Goal: Task Accomplishment & Management: Manage account settings

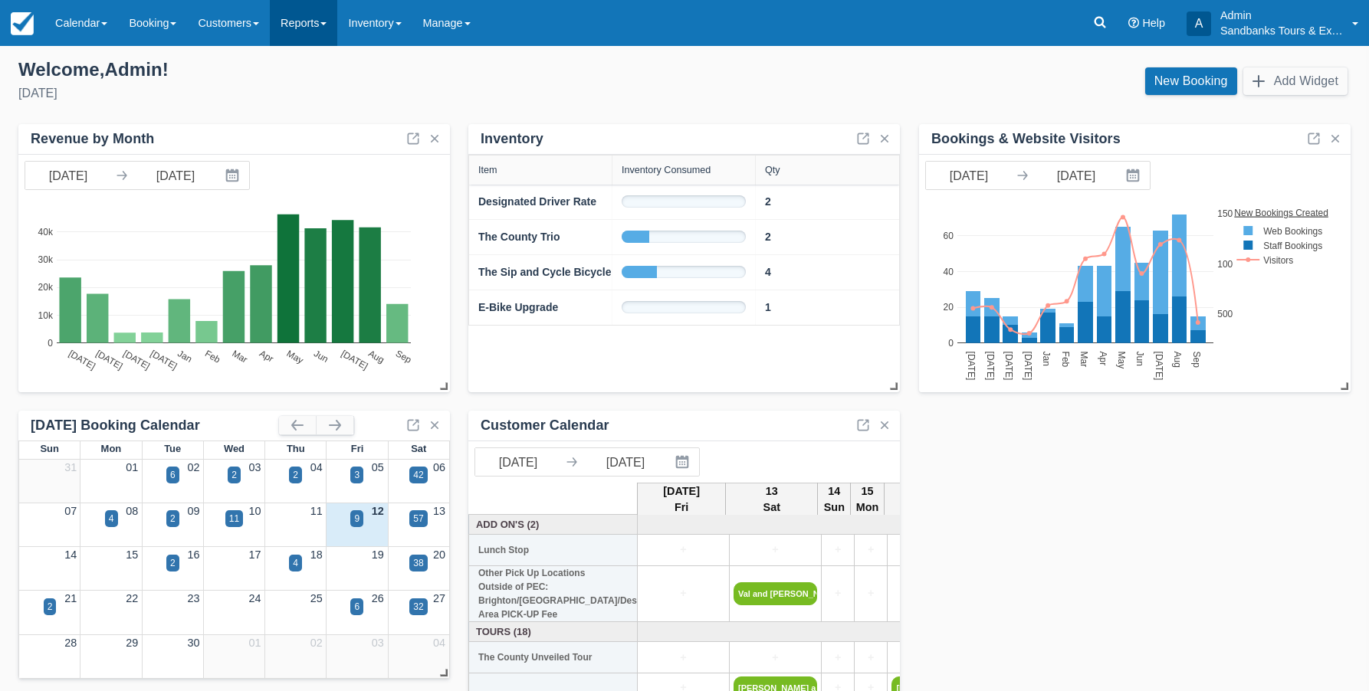
click at [327, 22] on link "Reports" at bounding box center [303, 23] width 67 height 46
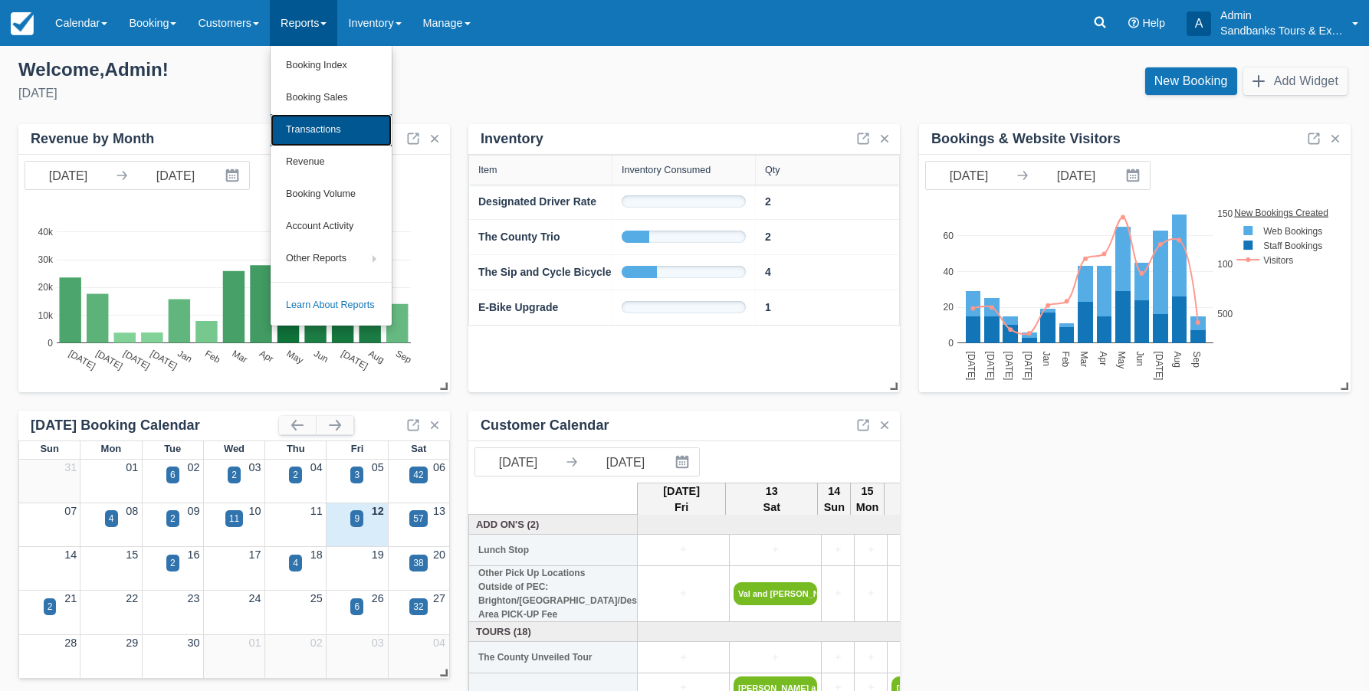
click at [320, 130] on link "Transactions" at bounding box center [331, 130] width 121 height 32
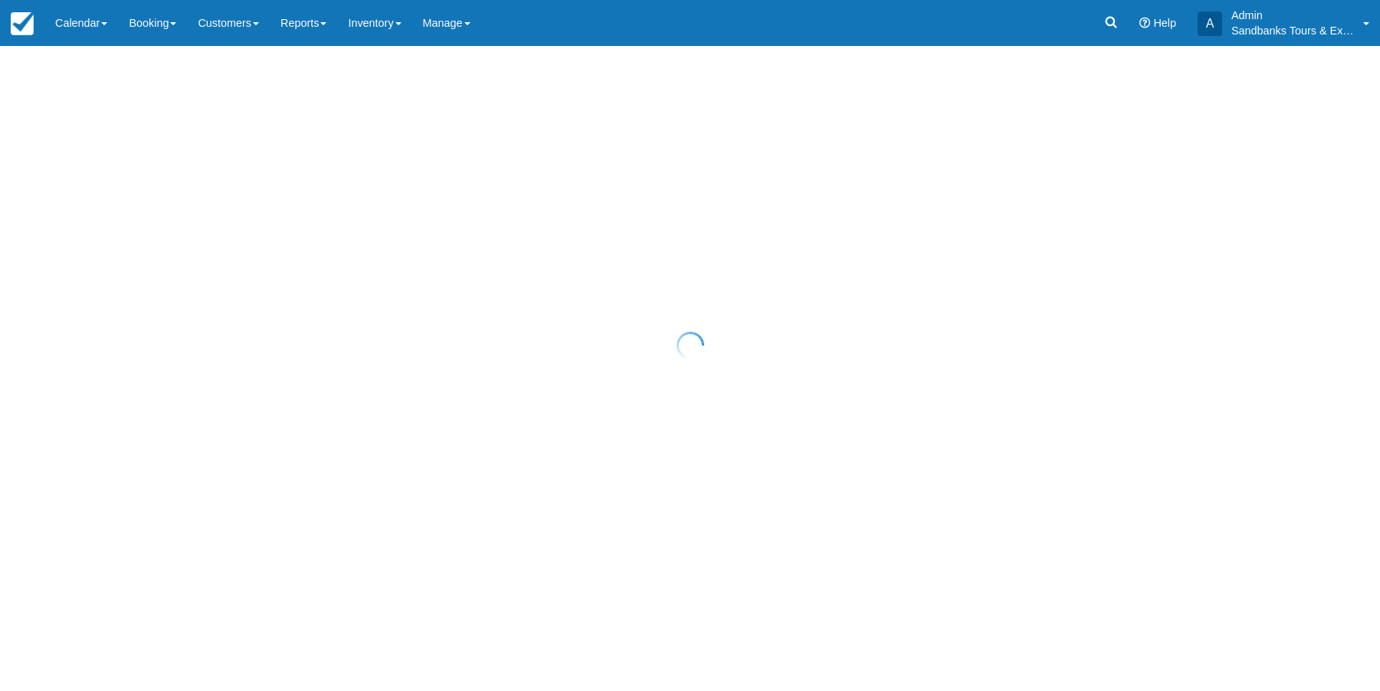
select select "10"
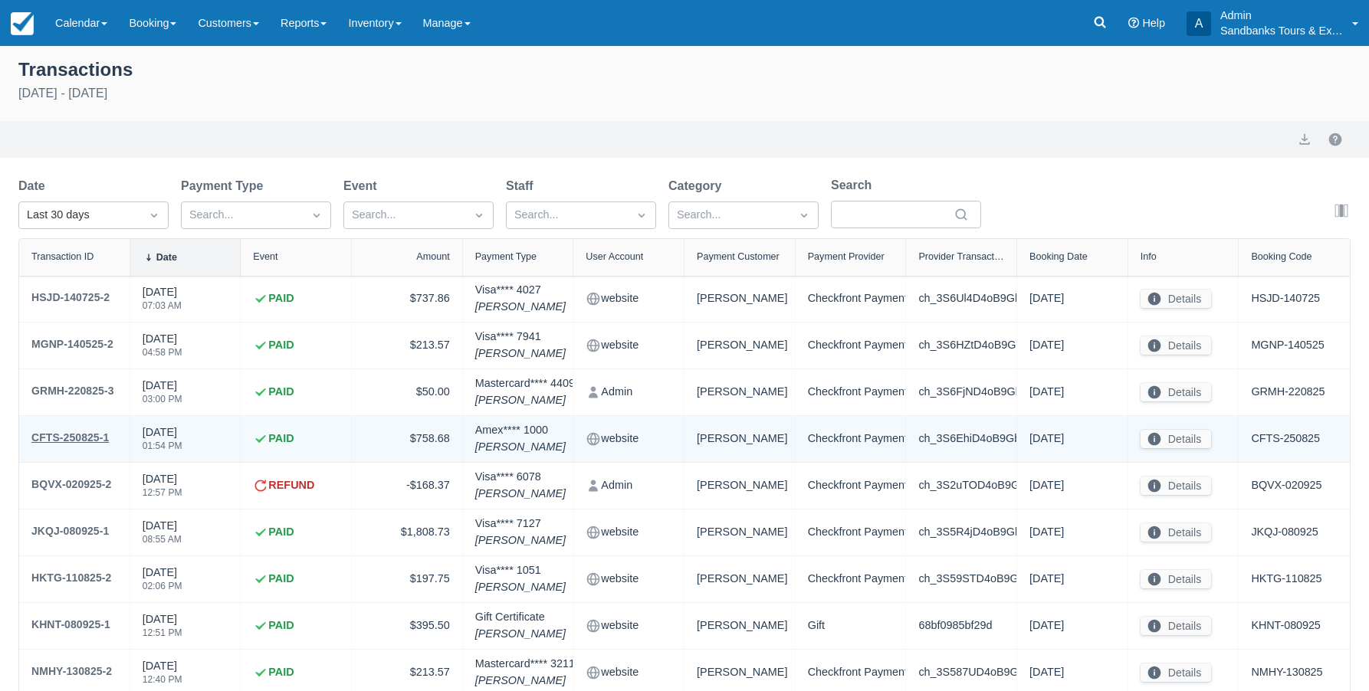
click at [60, 437] on div "CFTS-250825-1" at bounding box center [69, 437] width 77 height 18
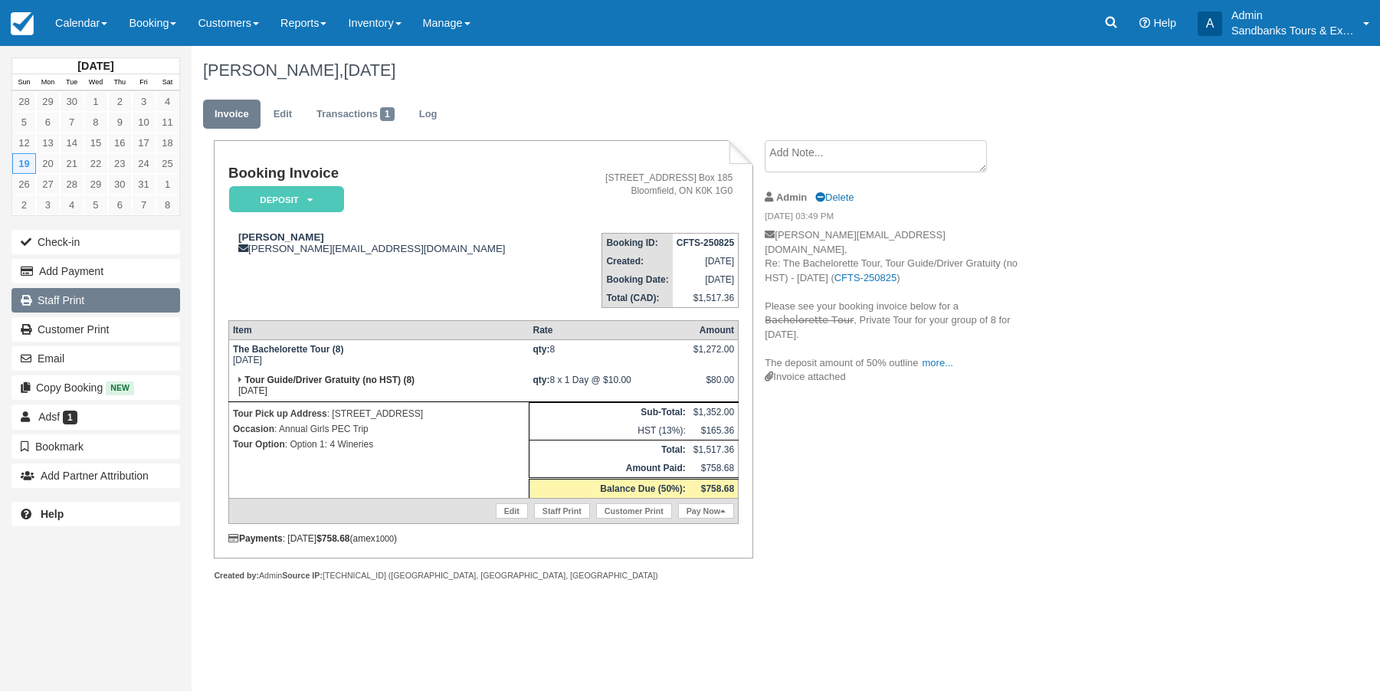
click at [69, 296] on link "Staff Print" at bounding box center [95, 300] width 169 height 25
click at [32, 22] on img at bounding box center [22, 23] width 23 height 23
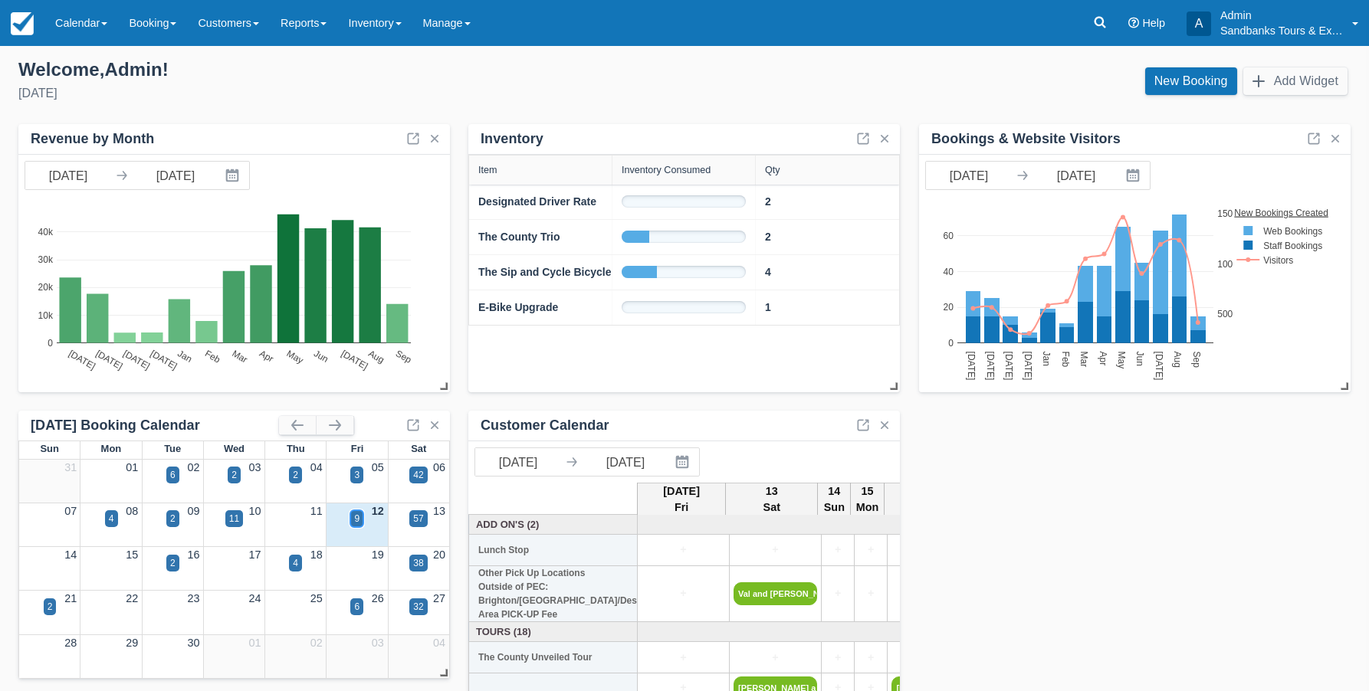
click at [361, 526] on div "9" at bounding box center [356, 518] width 13 height 17
